Goal: Information Seeking & Learning: Learn about a topic

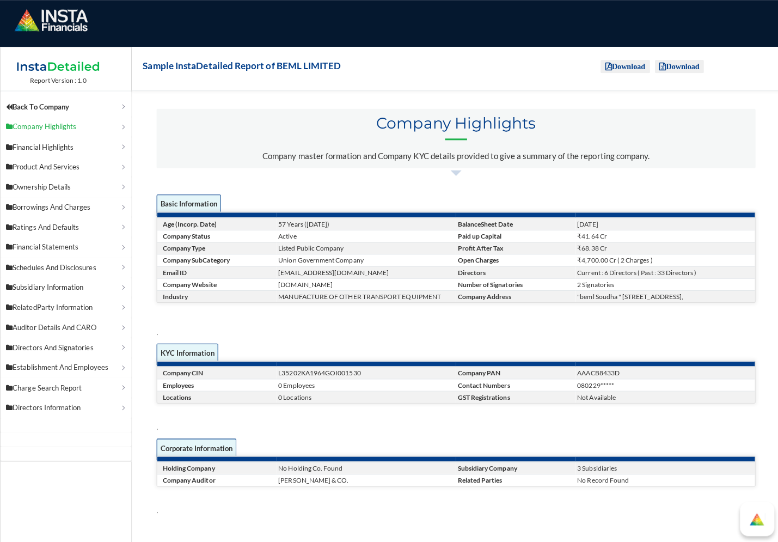
click at [119, 126] on link "Company Highlights" at bounding box center [66, 126] width 130 height 20
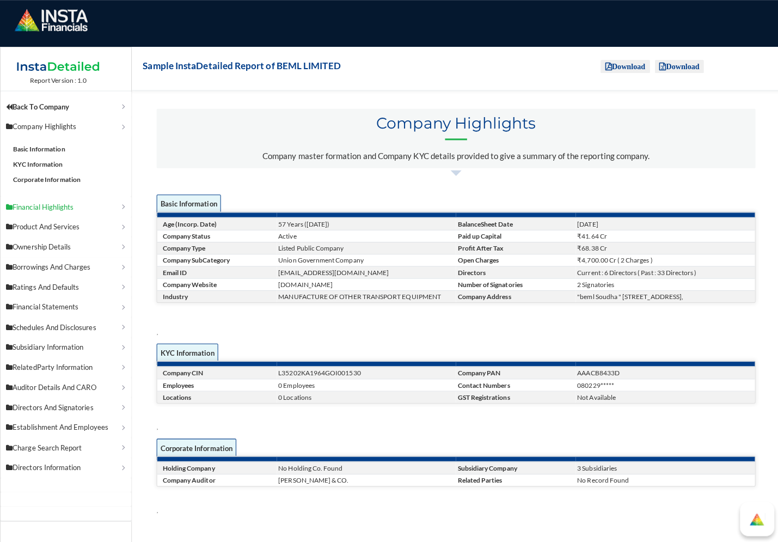
click at [102, 203] on p "Financial Highlights" at bounding box center [62, 205] width 113 height 11
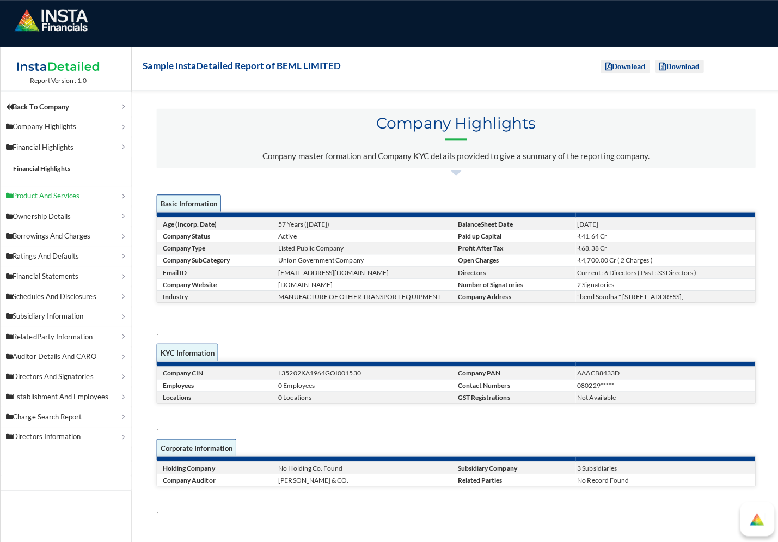
click at [84, 186] on link "Product And Services" at bounding box center [66, 195] width 130 height 20
click at [83, 183] on link "Principal Products and Services" at bounding box center [58, 187] width 91 height 8
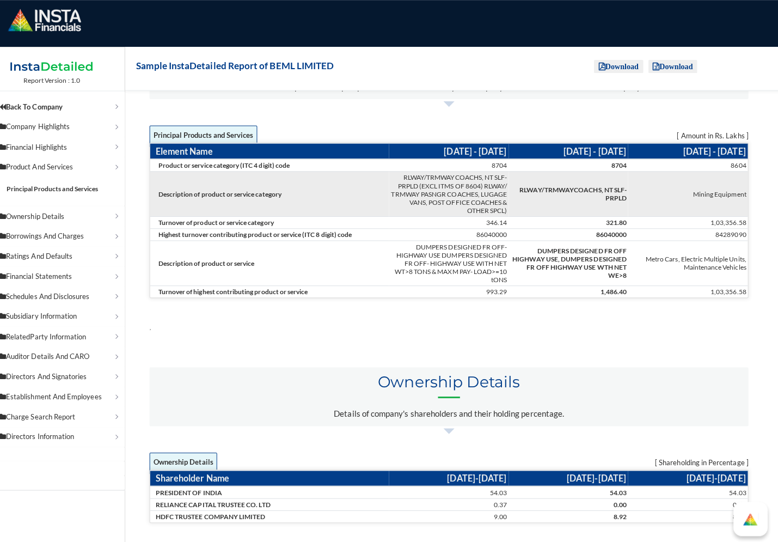
scroll to position [785, 5]
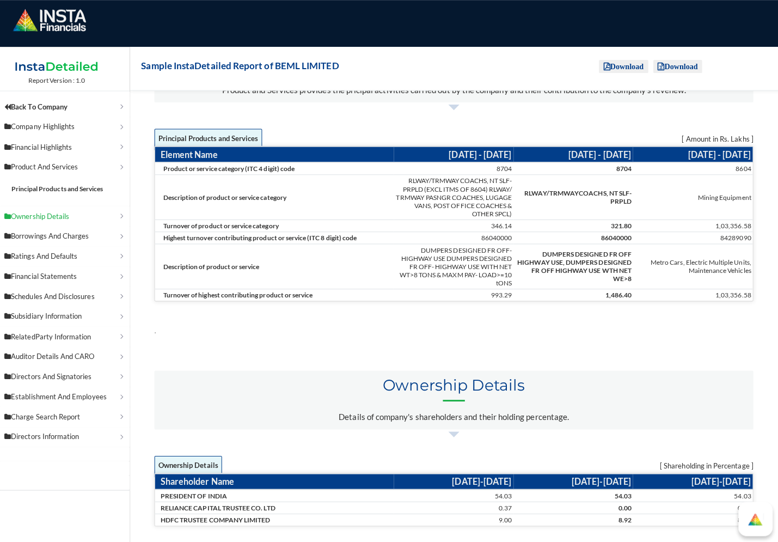
click at [60, 212] on p "Ownership Details" at bounding box center [62, 214] width 113 height 11
click at [58, 234] on p "Borrowings And Charges" at bounding box center [62, 234] width 113 height 11
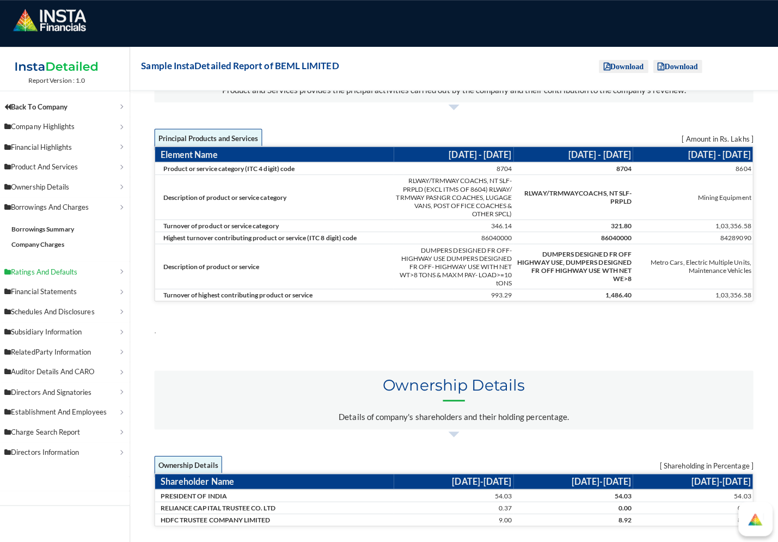
click at [53, 266] on p "Ratings And Defaults" at bounding box center [62, 269] width 113 height 11
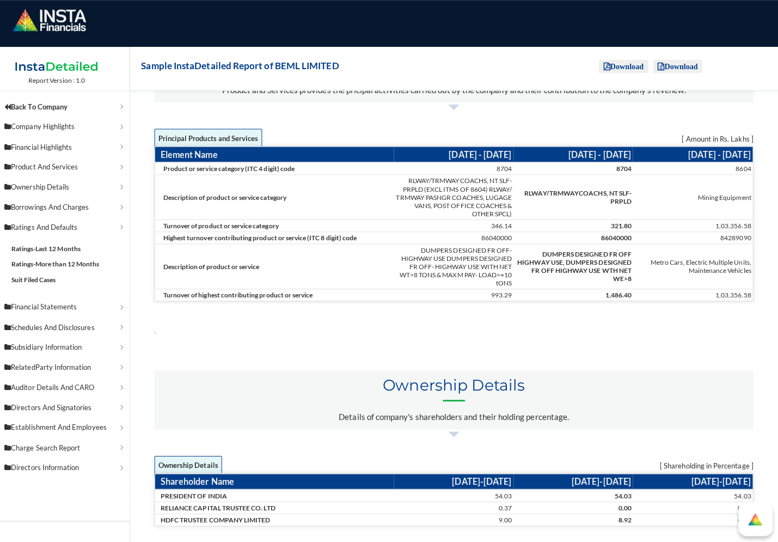
scroll to position [815, 5]
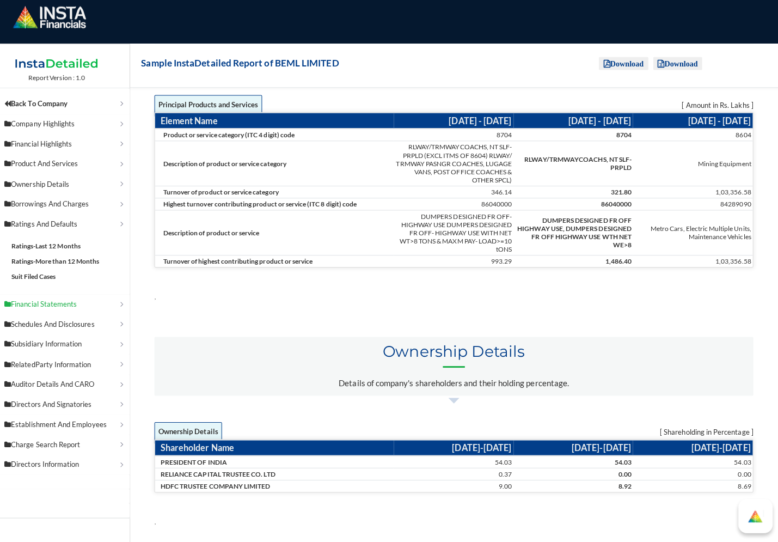
click at [55, 300] on p "Financial Statements" at bounding box center [62, 304] width 113 height 11
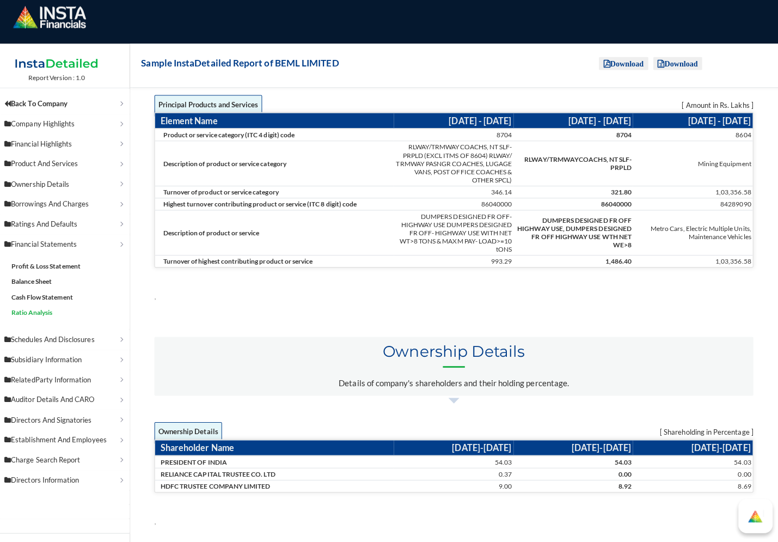
click at [41, 308] on link "Ratio Analysis" at bounding box center [33, 312] width 41 height 8
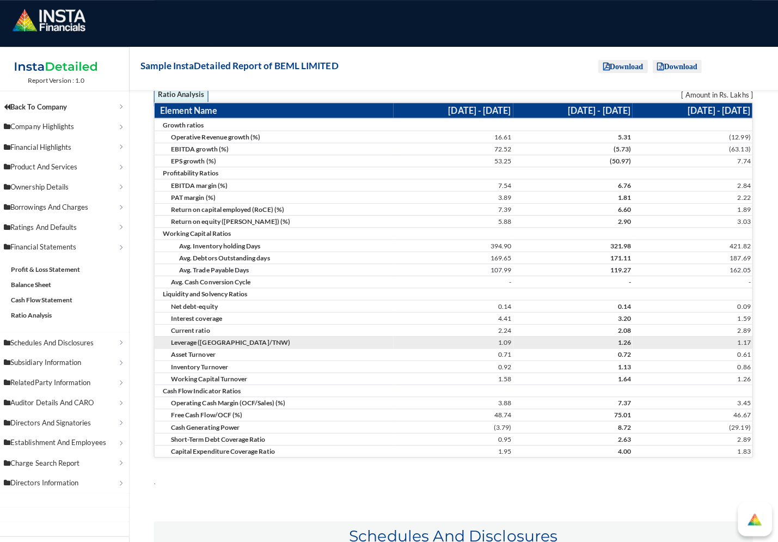
scroll to position [2911, 5]
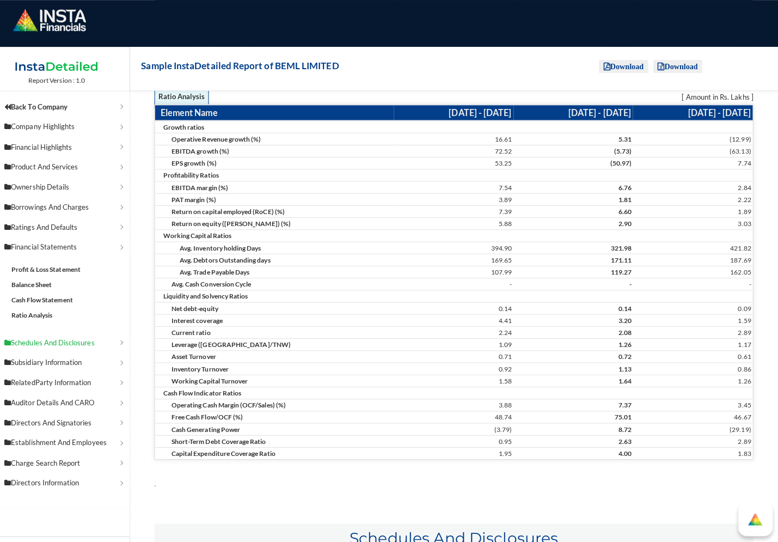
click at [68, 340] on p "Schedules And Disclosures" at bounding box center [62, 339] width 113 height 11
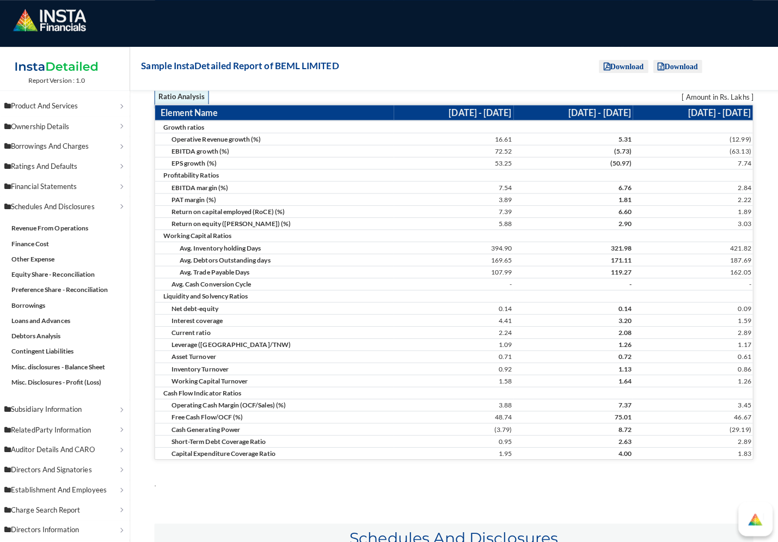
scroll to position [60, 0]
click at [60, 403] on p "Subsidiary Information" at bounding box center [62, 406] width 113 height 11
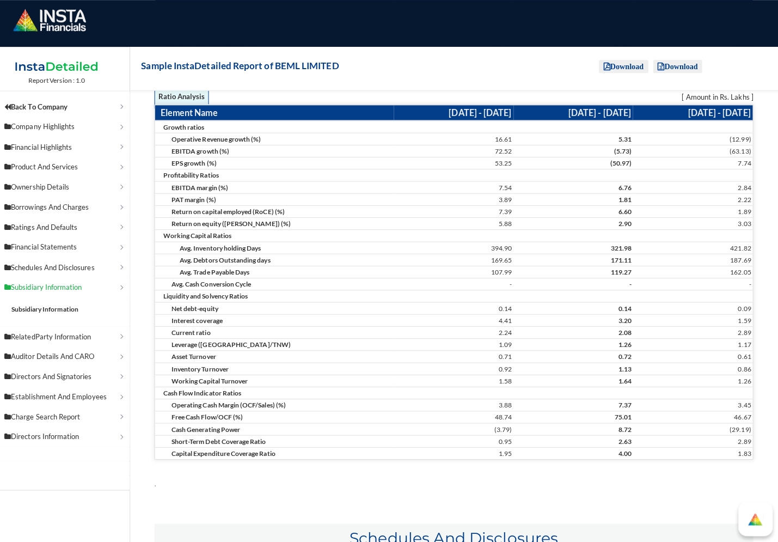
scroll to position [0, 0]
click at [93, 331] on p "RelatedParty Information" at bounding box center [62, 333] width 113 height 11
click at [93, 350] on p "Auditor Details And CARO" at bounding box center [62, 353] width 113 height 11
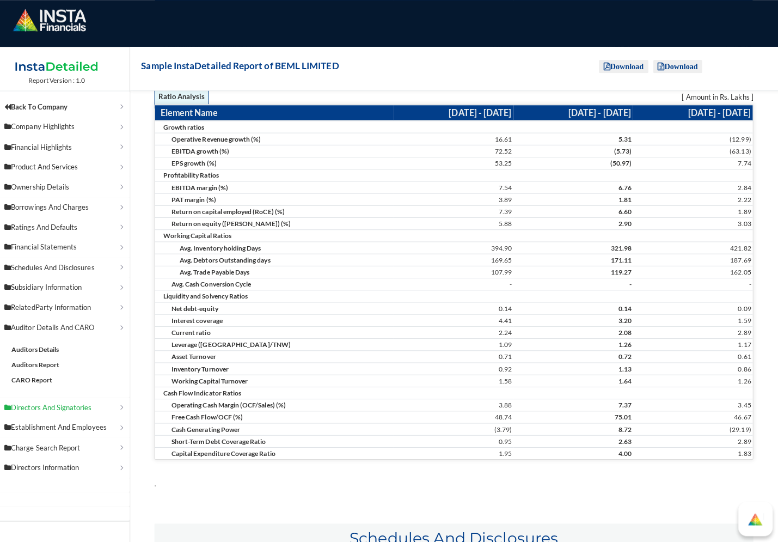
click at [84, 398] on p "Directors And Signatories" at bounding box center [62, 403] width 113 height 11
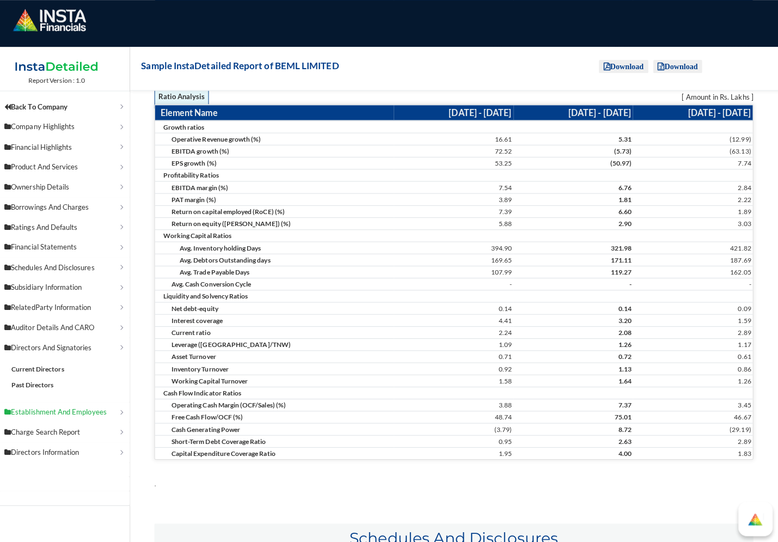
click at [77, 403] on p "Establishment And Employees" at bounding box center [62, 408] width 113 height 11
click at [69, 423] on p "Charge Search Report" at bounding box center [62, 428] width 113 height 11
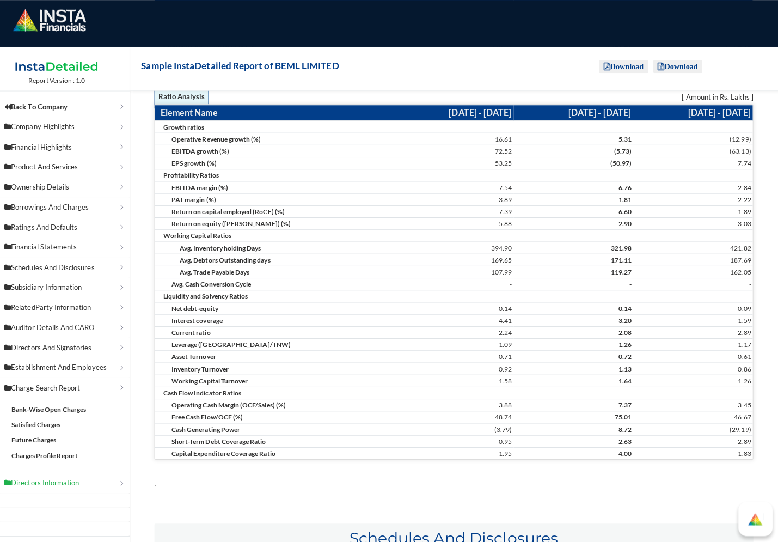
click at [60, 473] on p "Directors Information" at bounding box center [62, 478] width 113 height 11
click at [64, 421] on link "Directors Information" at bounding box center [45, 425] width 64 height 8
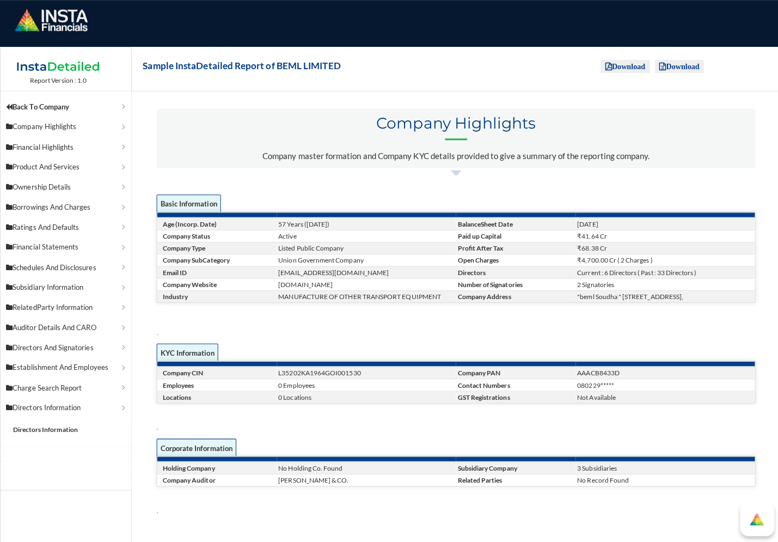
click at [452, 167] on div "Company Highlights Company master formation and Company KYC details provided to…" at bounding box center [451, 137] width 593 height 59
click at [448, 167] on div "Company Highlights Company master formation and Company KYC details provided to…" at bounding box center [451, 137] width 593 height 59
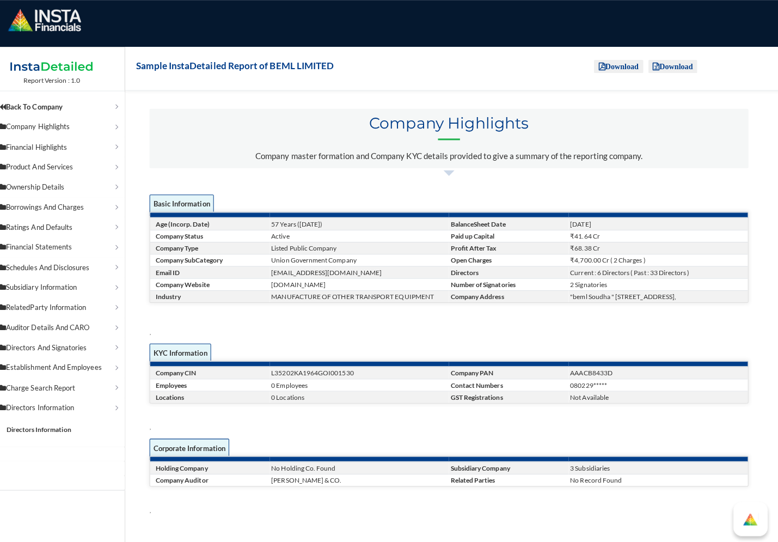
scroll to position [0, 1]
